Goal: Check status: Check status

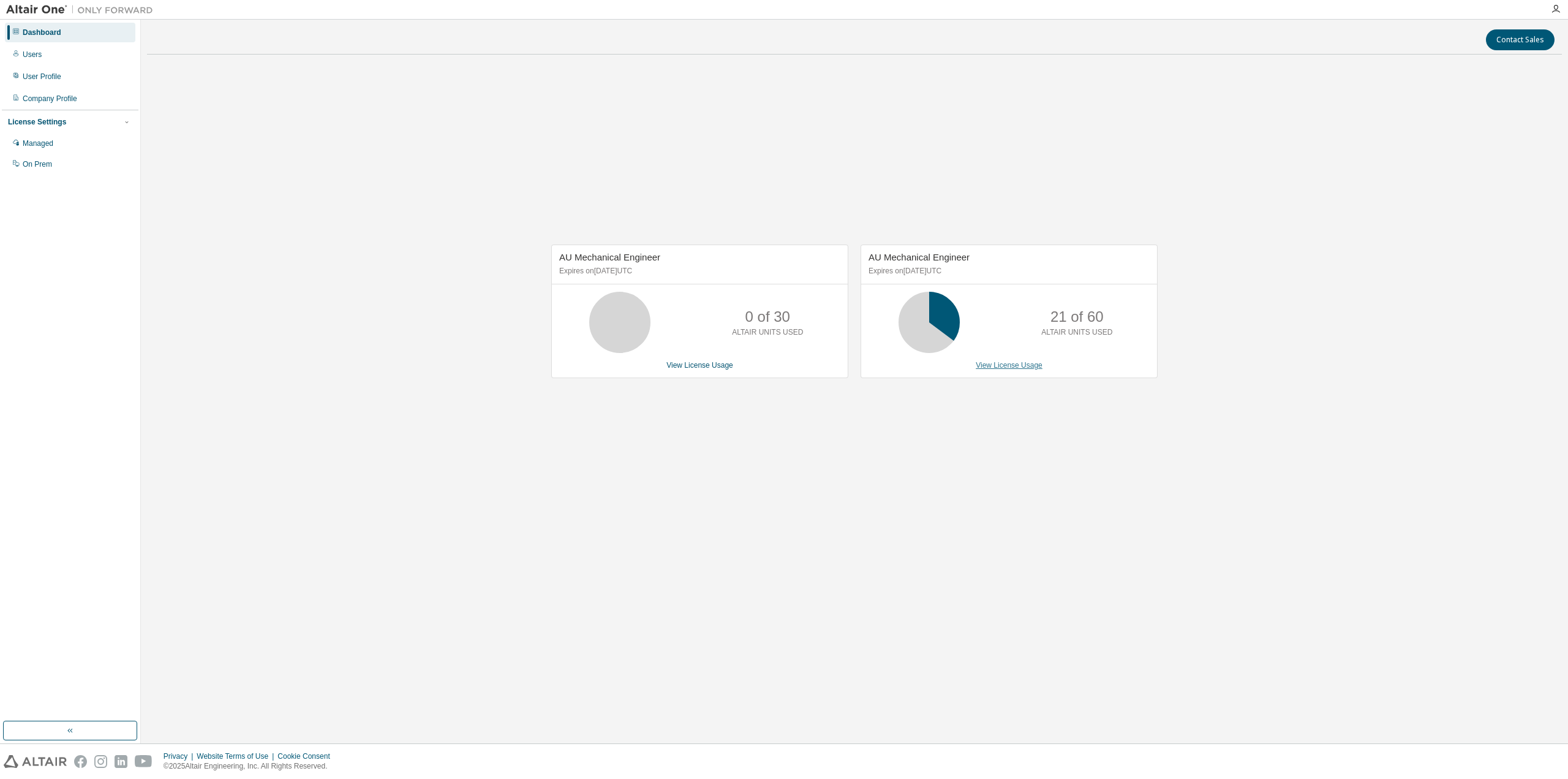
click at [1011, 363] on link "View License Usage" at bounding box center [1009, 366] width 66 height 9
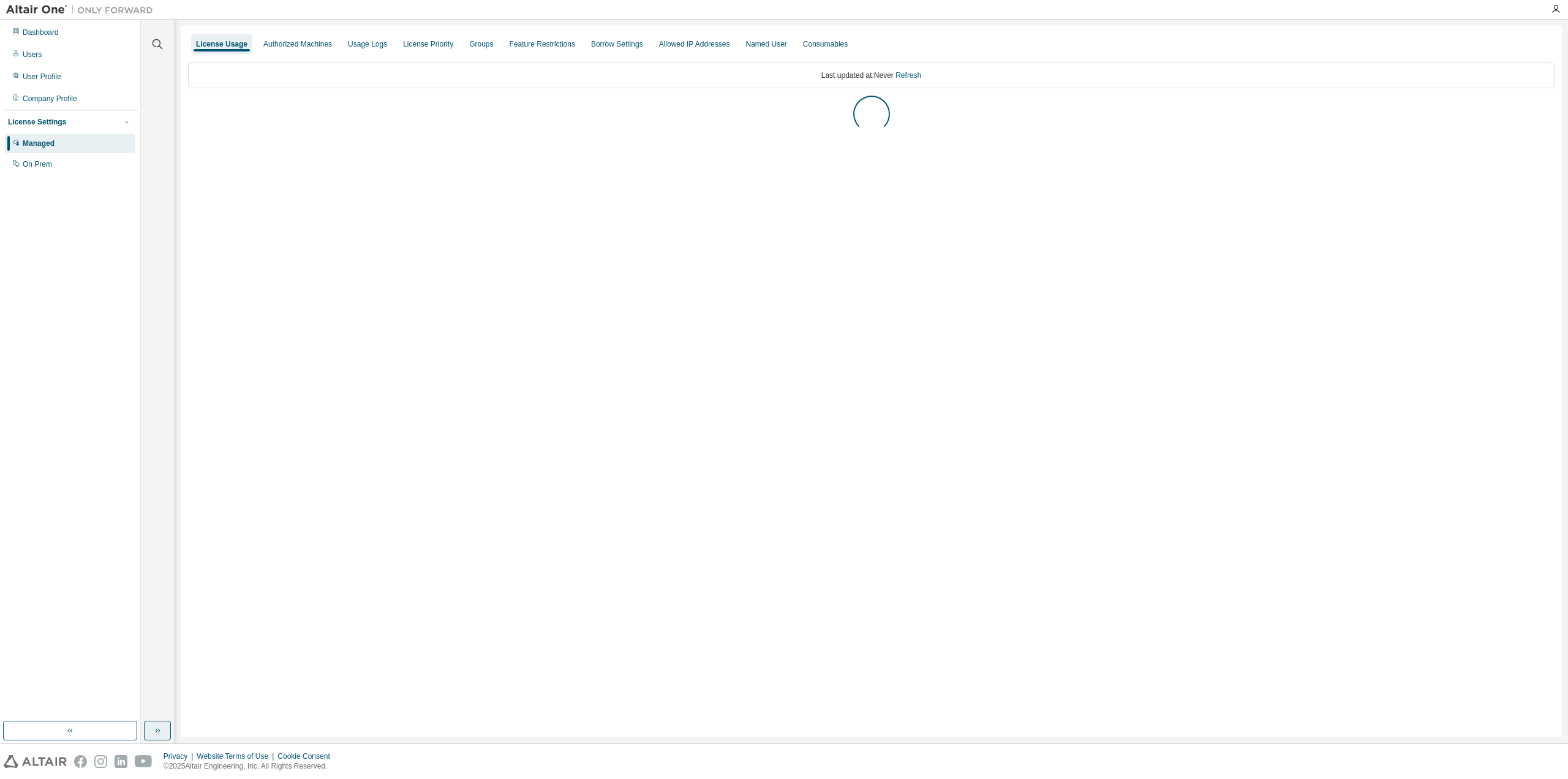
click at [159, 732] on icon "button" at bounding box center [157, 730] width 10 height 10
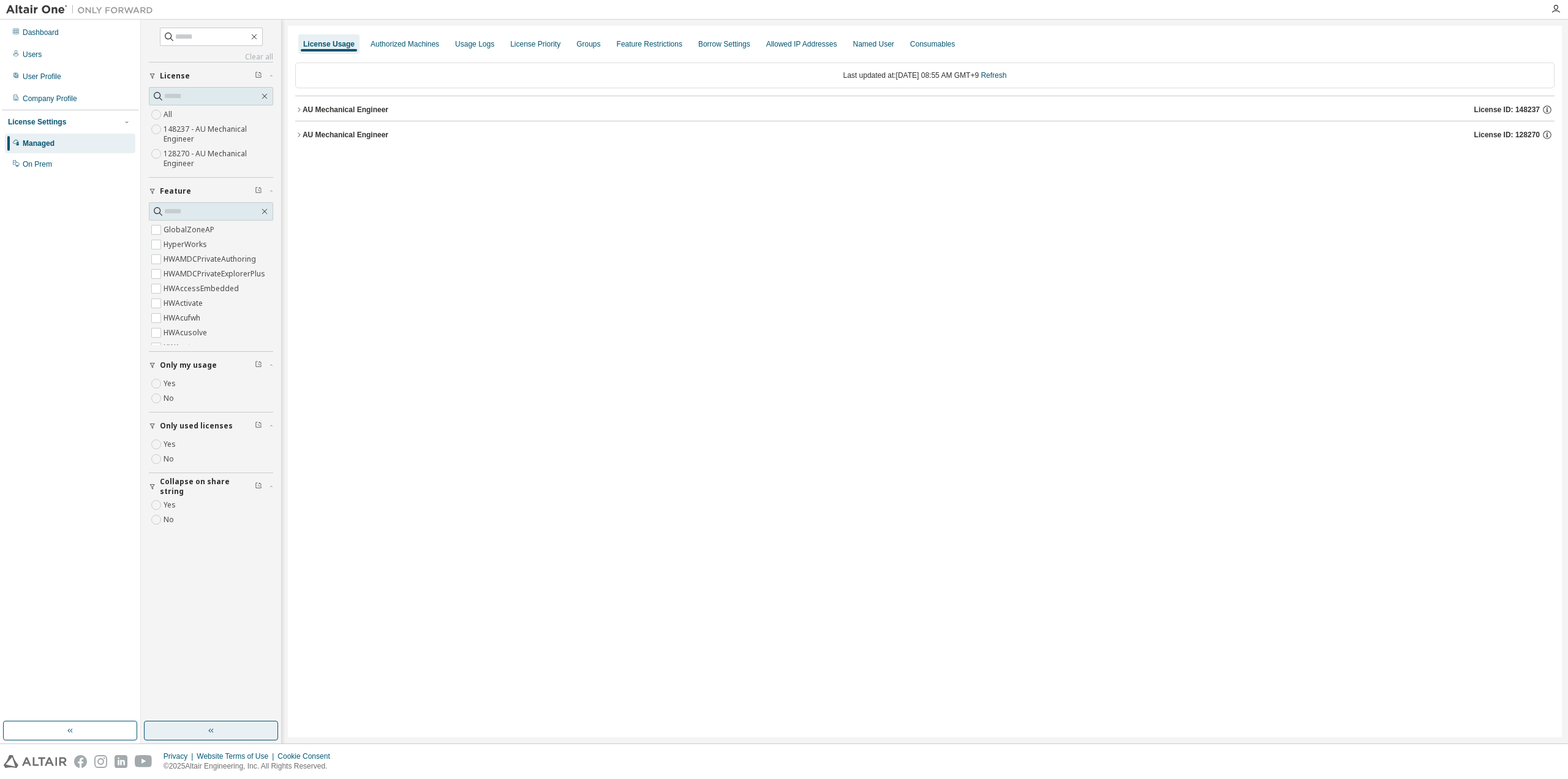
click at [169, 499] on label "Yes" at bounding box center [171, 505] width 14 height 14
click at [220, 727] on button "button" at bounding box center [210, 730] width 134 height 20
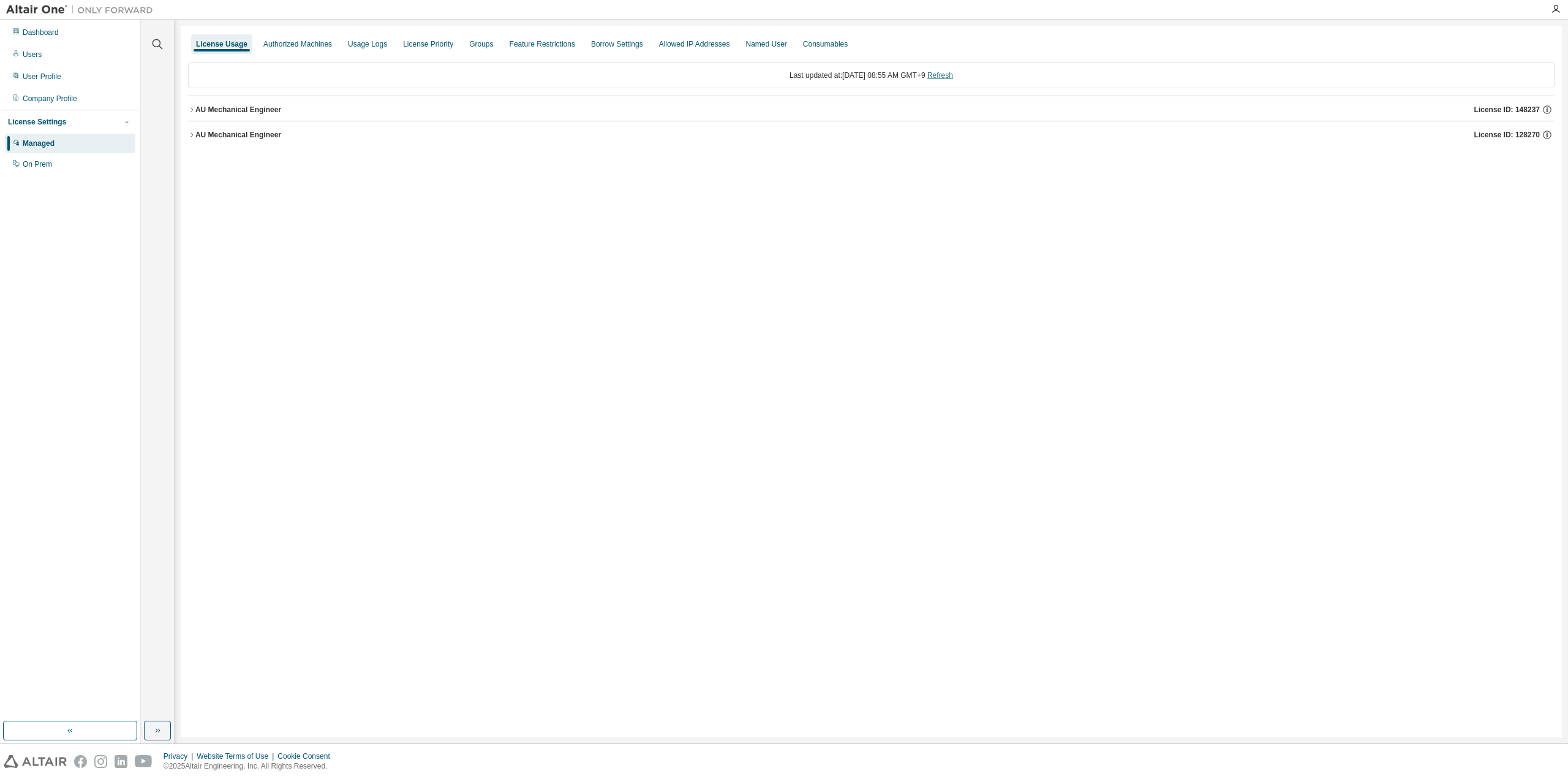
click at [953, 72] on link "Refresh" at bounding box center [939, 75] width 26 height 9
click at [220, 97] on button "AU Mechanical Engineer License ID: 148237" at bounding box center [870, 110] width 1366 height 27
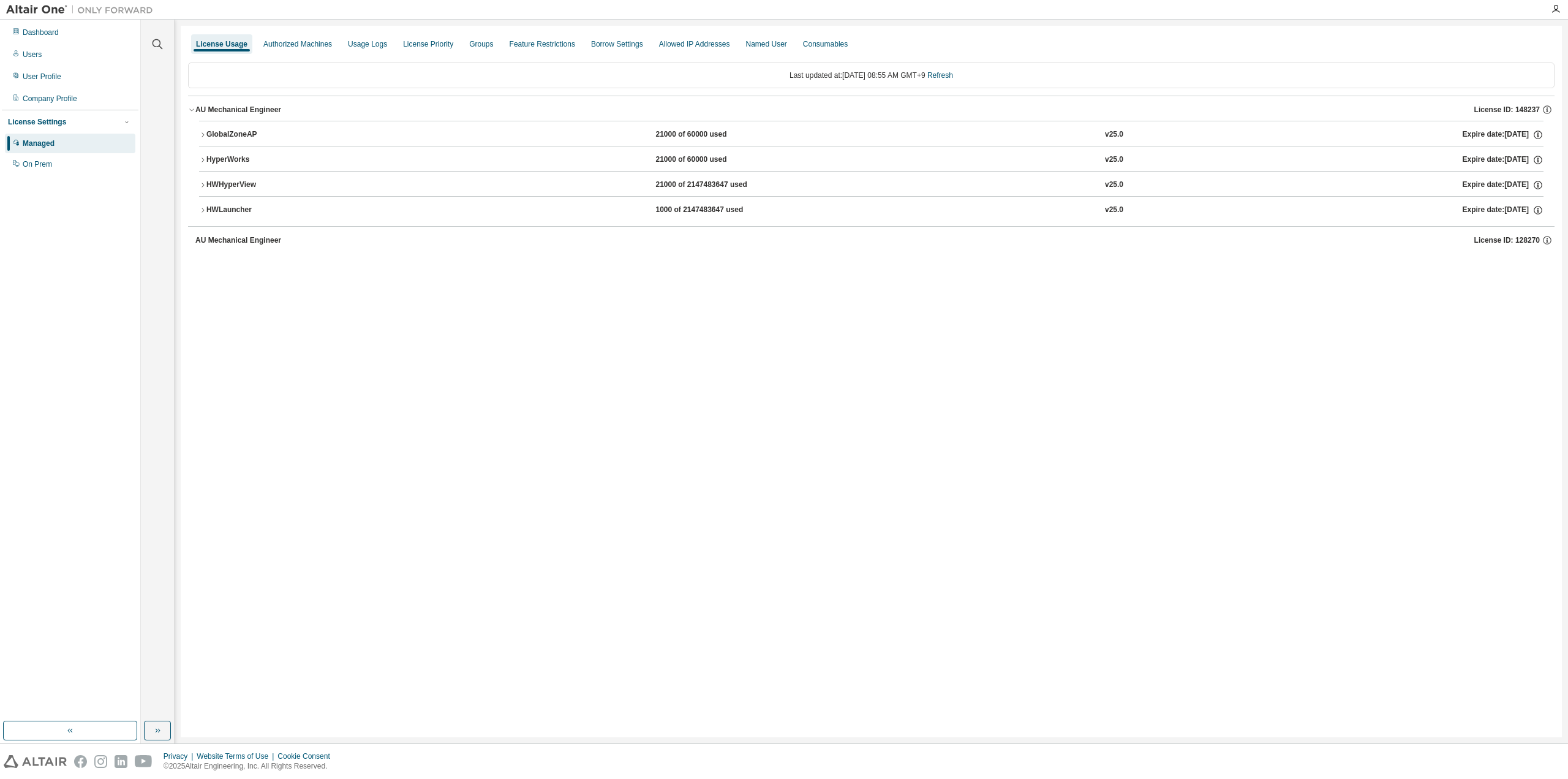
click at [221, 131] on div "GlobalZoneAP" at bounding box center [261, 135] width 110 height 11
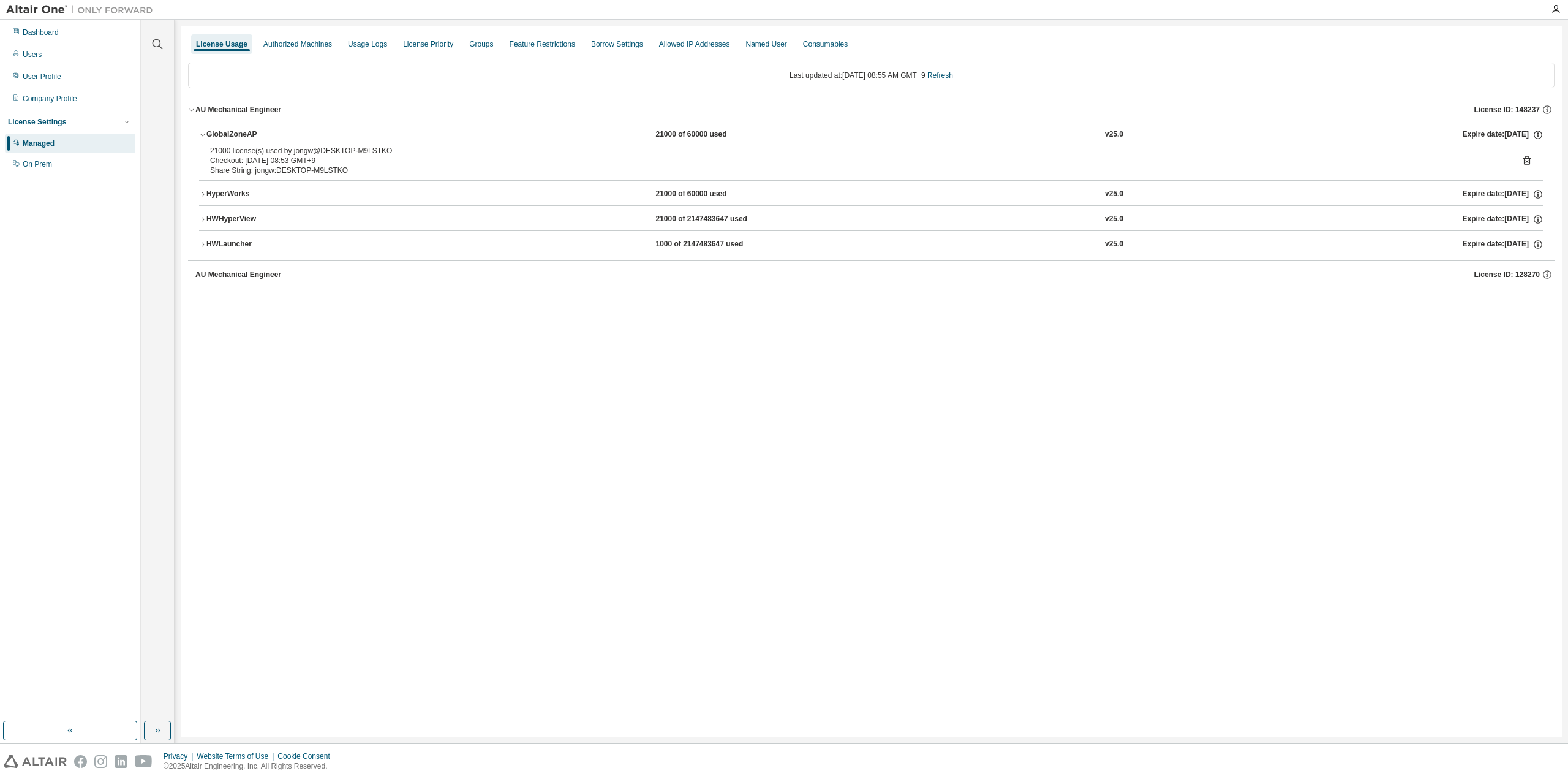
drag, startPoint x: 222, startPoint y: 149, endPoint x: 327, endPoint y: 163, distance: 105.9
click at [327, 163] on div "21000 license(s) used by jongw@DESKTOP-M9LSTKO Checkout: [DATE] 08:53 GMT+9" at bounding box center [857, 155] width 1293 height 20
click at [327, 163] on div "Checkout: [DATE] 08:53 GMT+9" at bounding box center [857, 160] width 1293 height 10
